Goal: Information Seeking & Learning: Learn about a topic

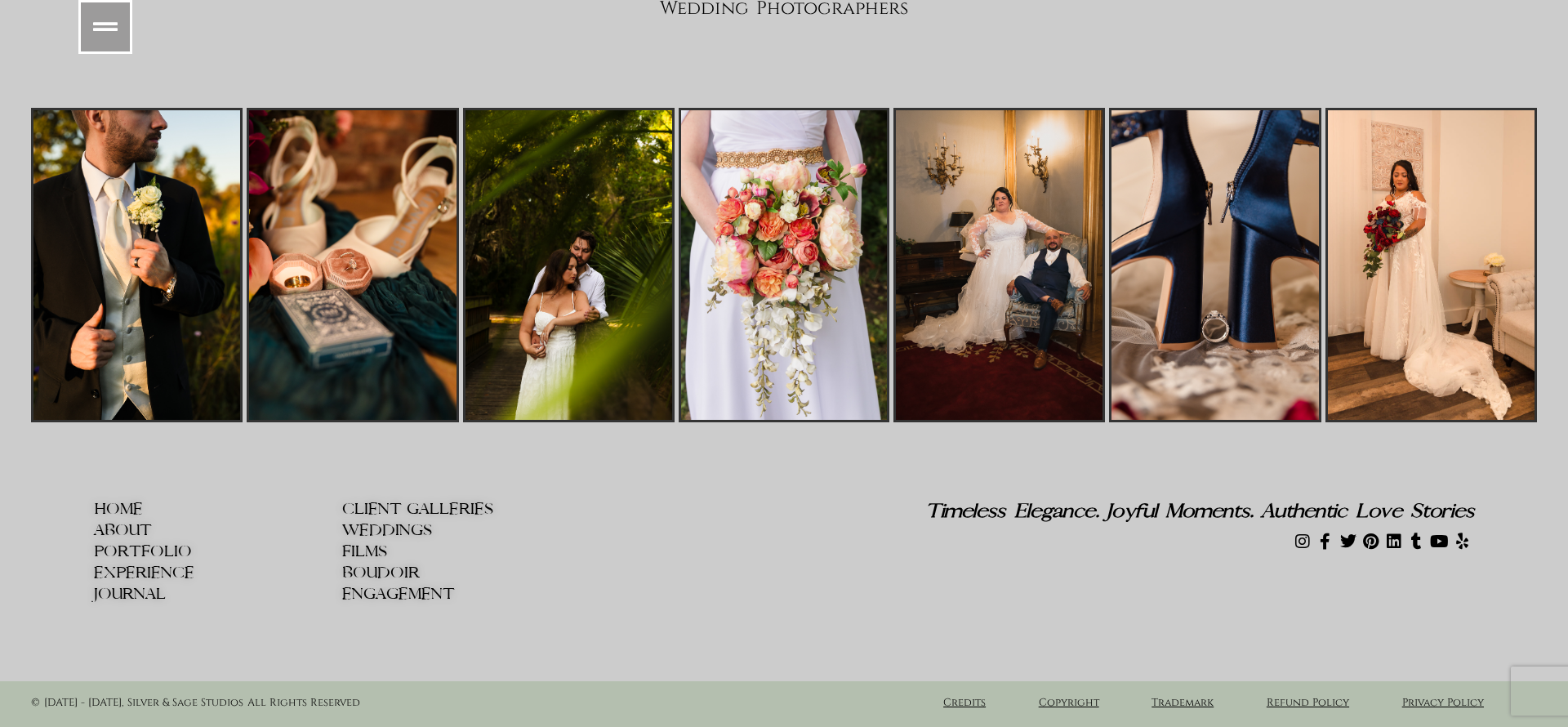
scroll to position [19816, 0]
